Goal: Task Accomplishment & Management: Use online tool/utility

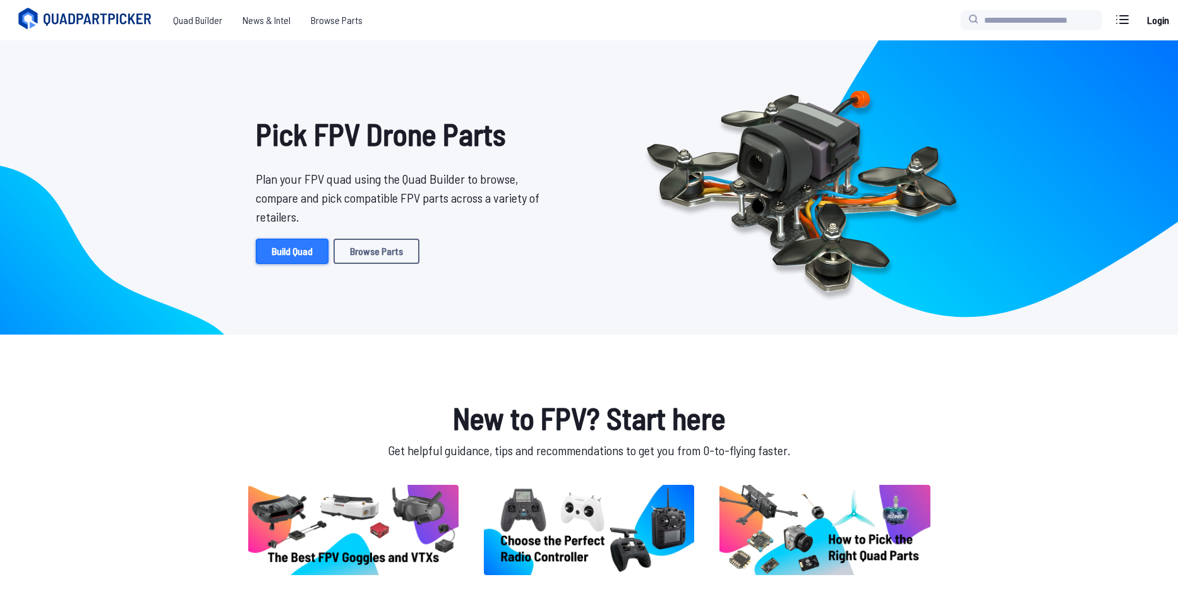
click at [282, 255] on link "Build Quad" at bounding box center [292, 251] width 73 height 25
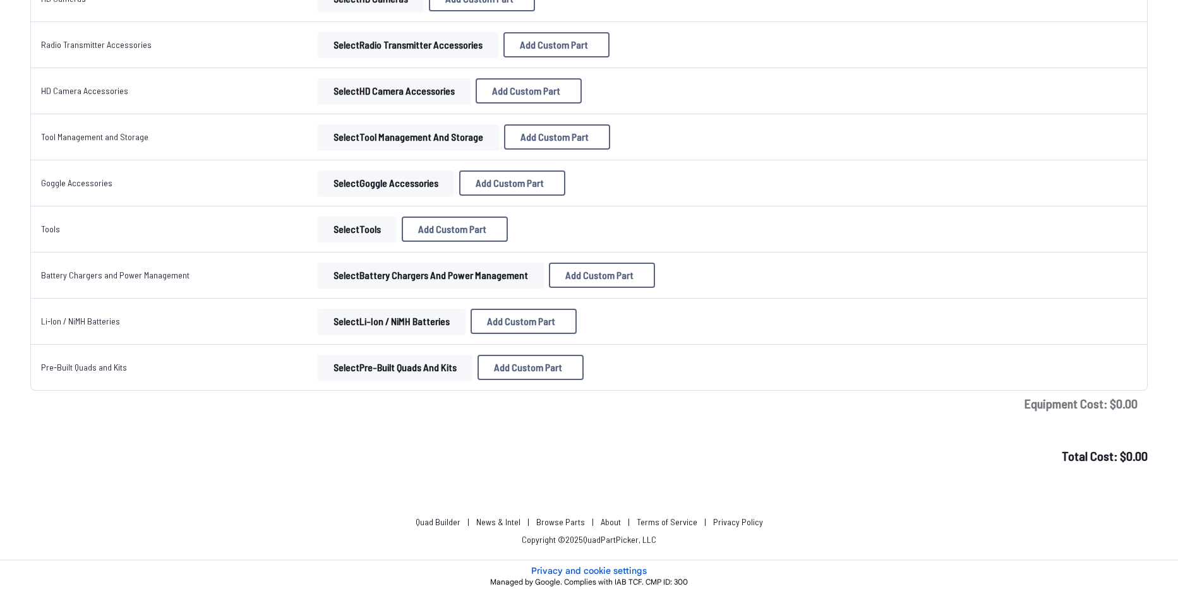
scroll to position [1078, 0]
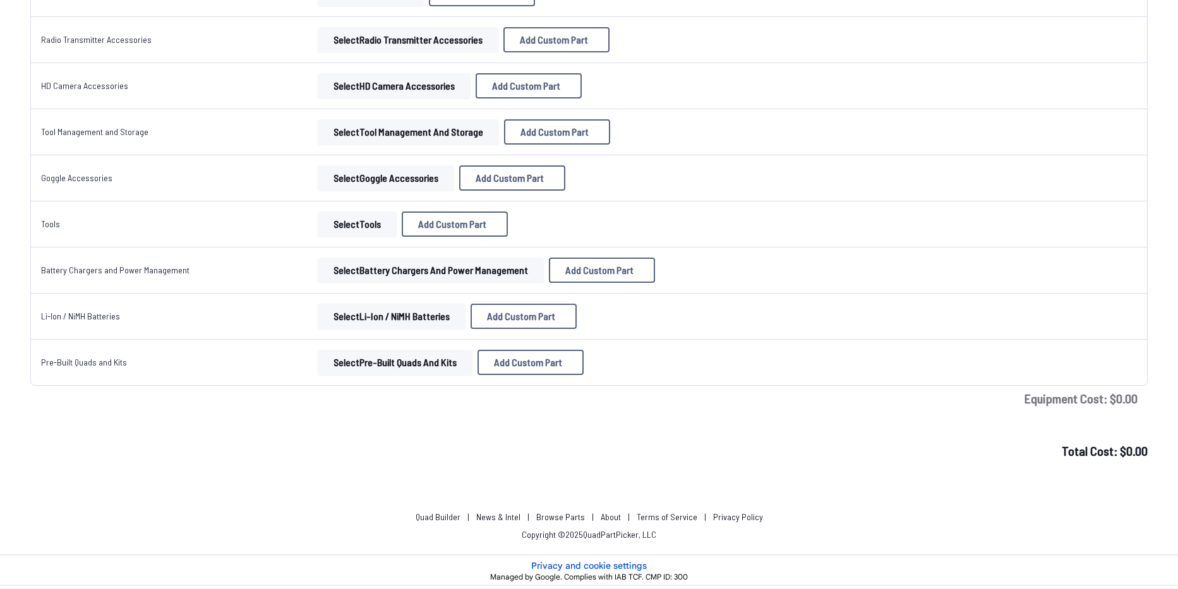
click at [345, 229] on button "Select Tools" at bounding box center [357, 224] width 79 height 25
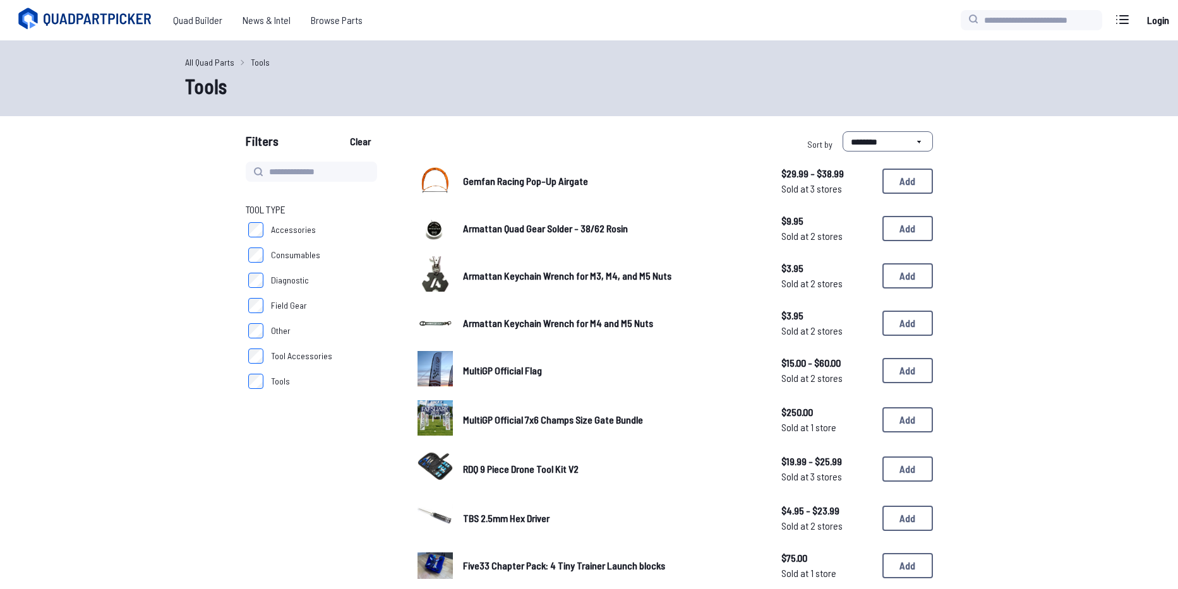
scroll to position [584, 0]
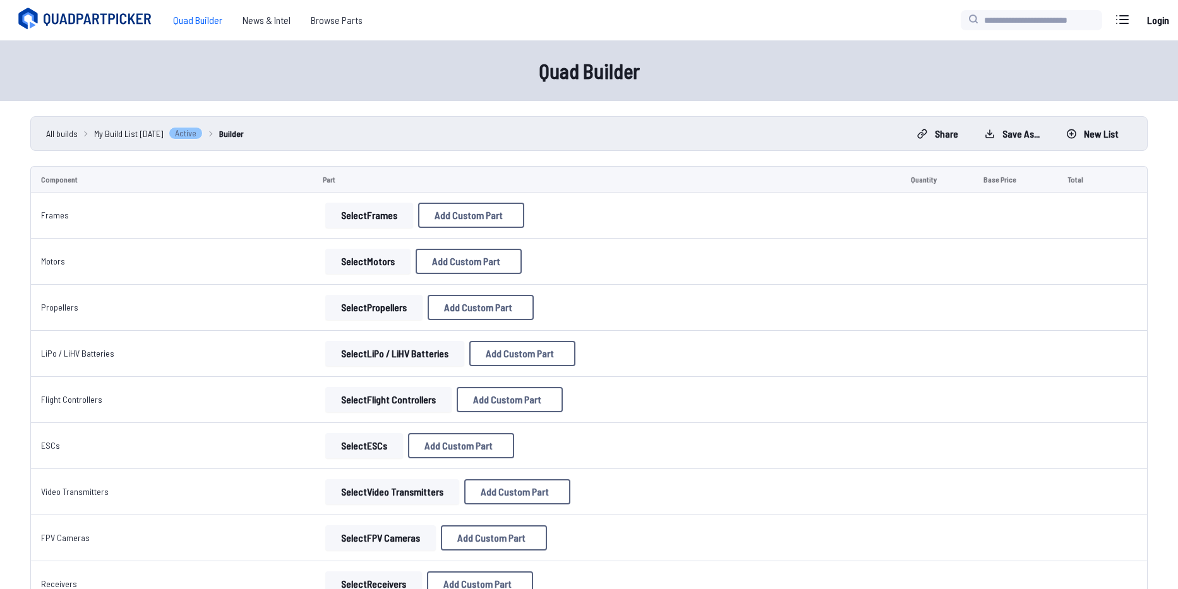
click at [63, 131] on span "All builds" at bounding box center [62, 133] width 32 height 13
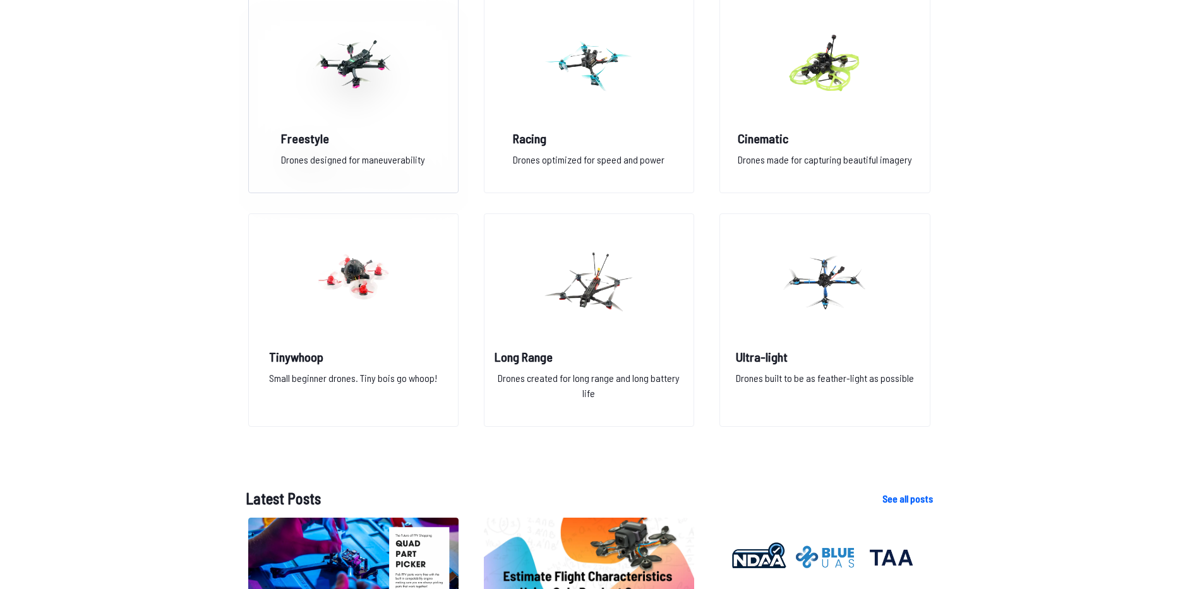
scroll to position [334, 0]
